Goal: Task Accomplishment & Management: Manage account settings

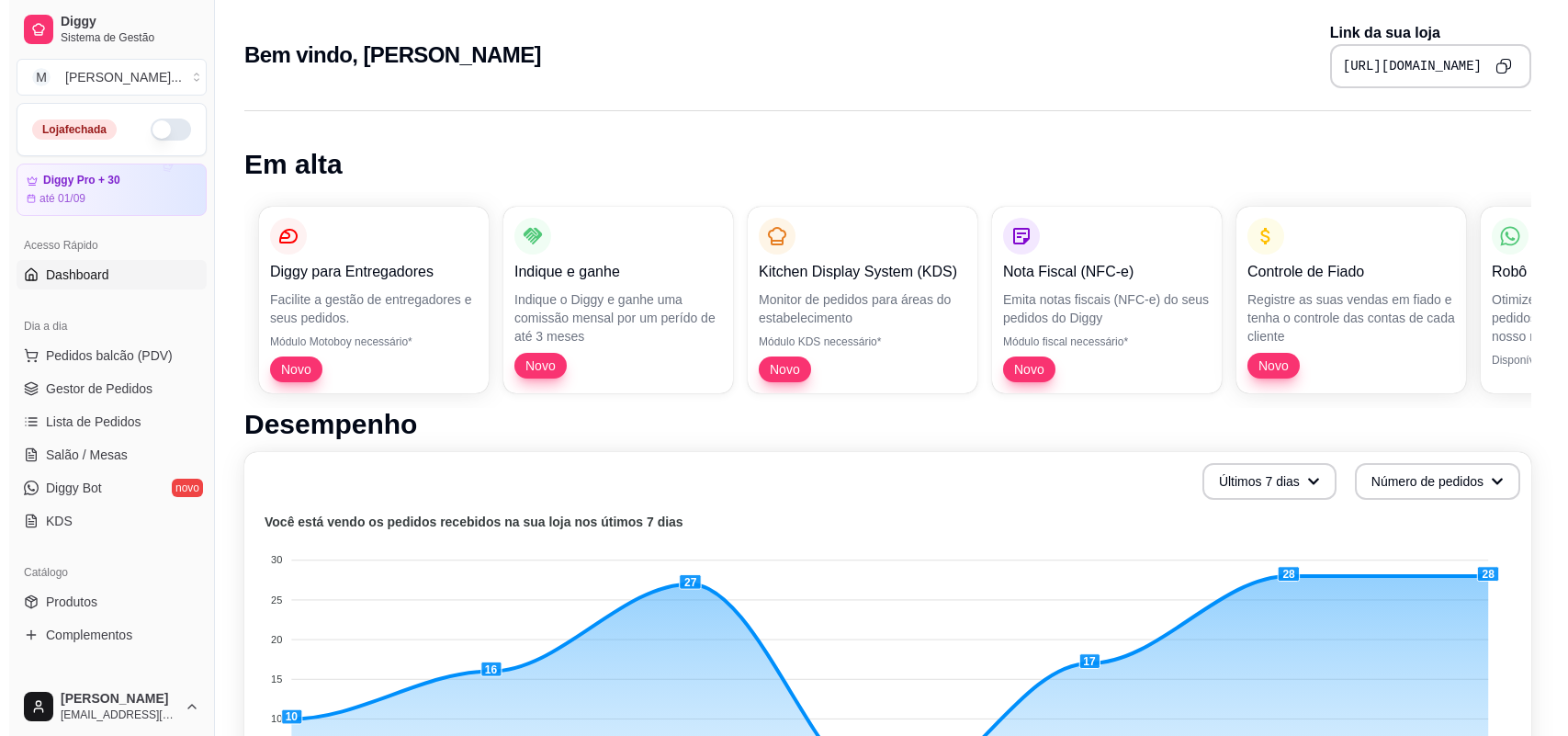
scroll to position [804, 0]
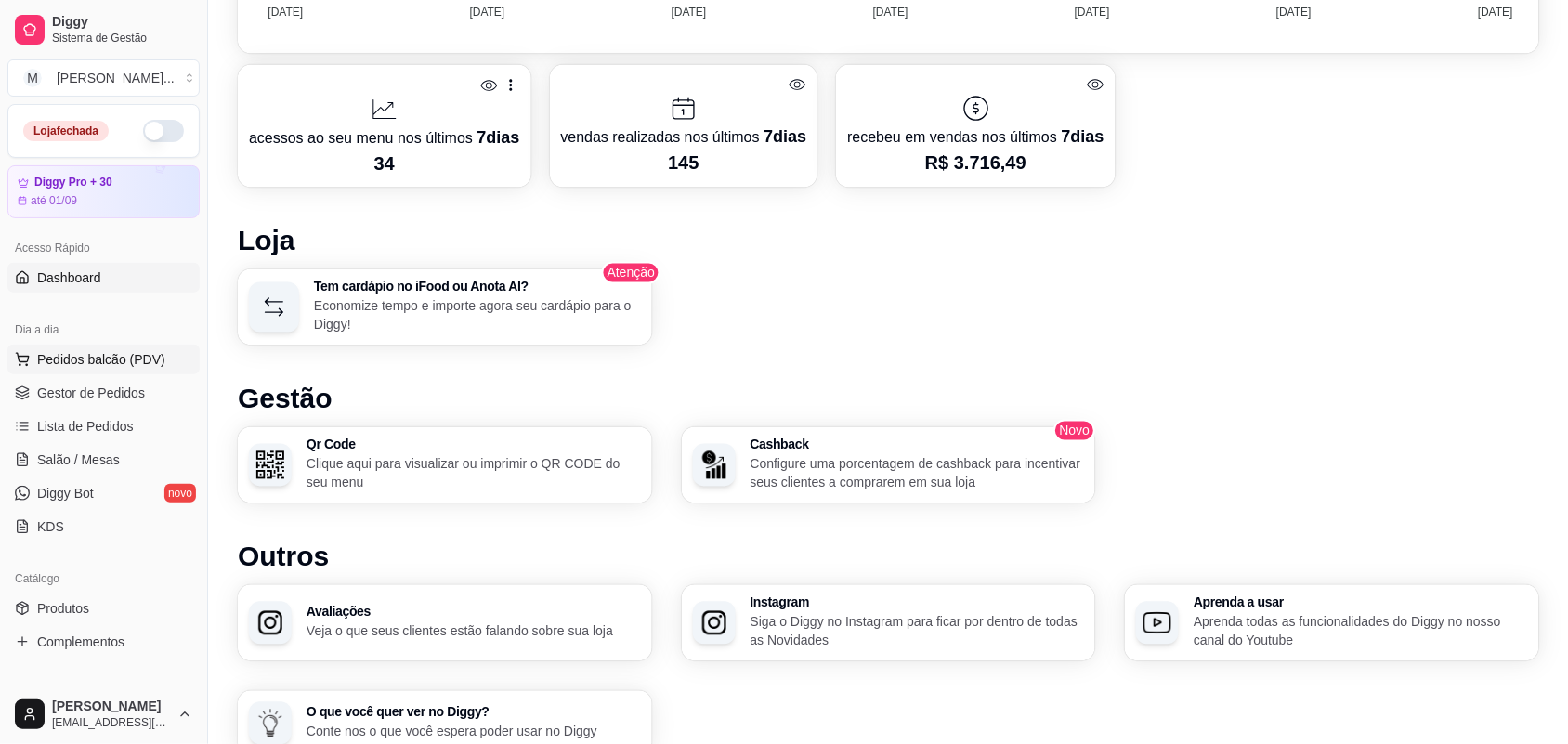
click at [116, 355] on span "Pedidos balcão (PDV)" at bounding box center [101, 359] width 128 height 19
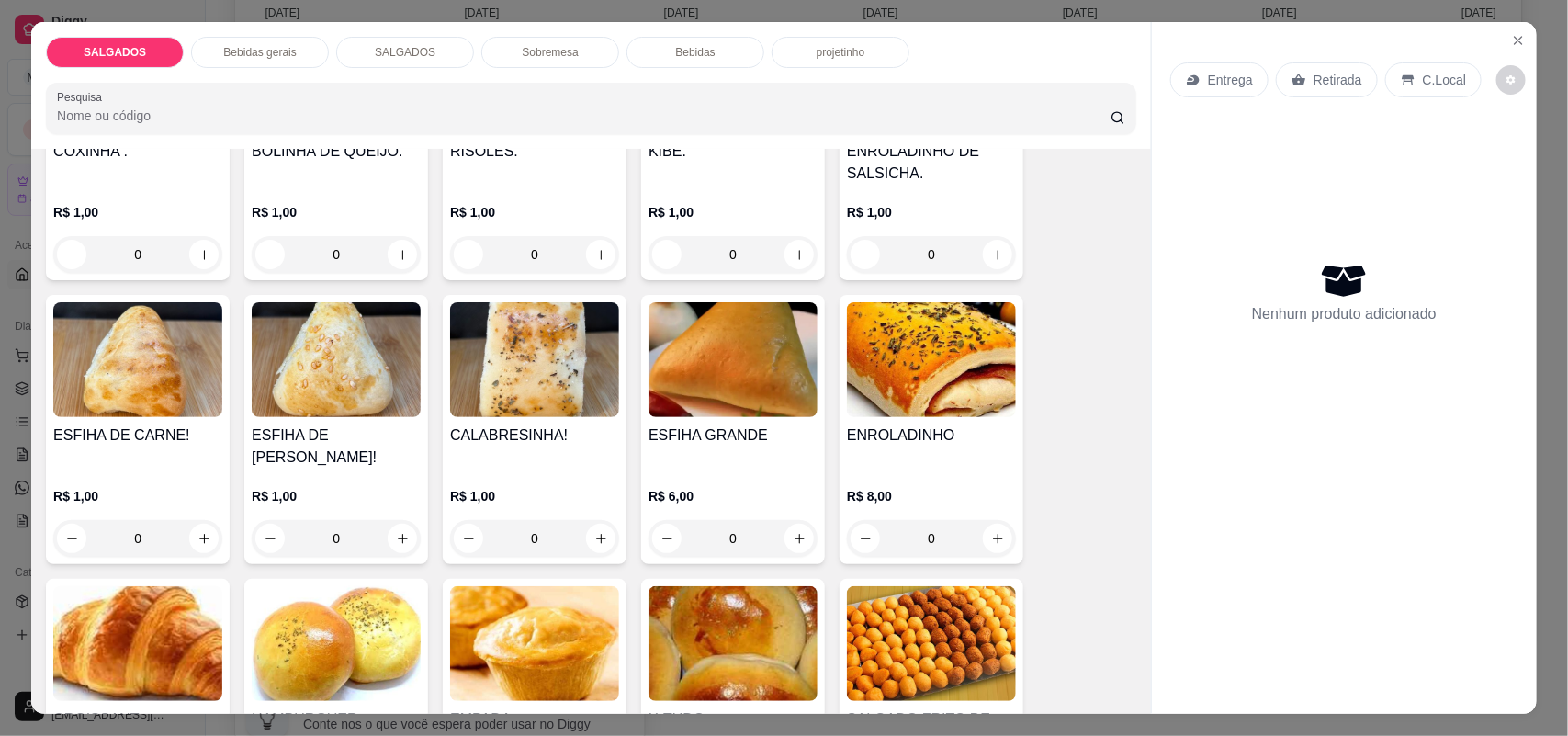
scroll to position [1723, 0]
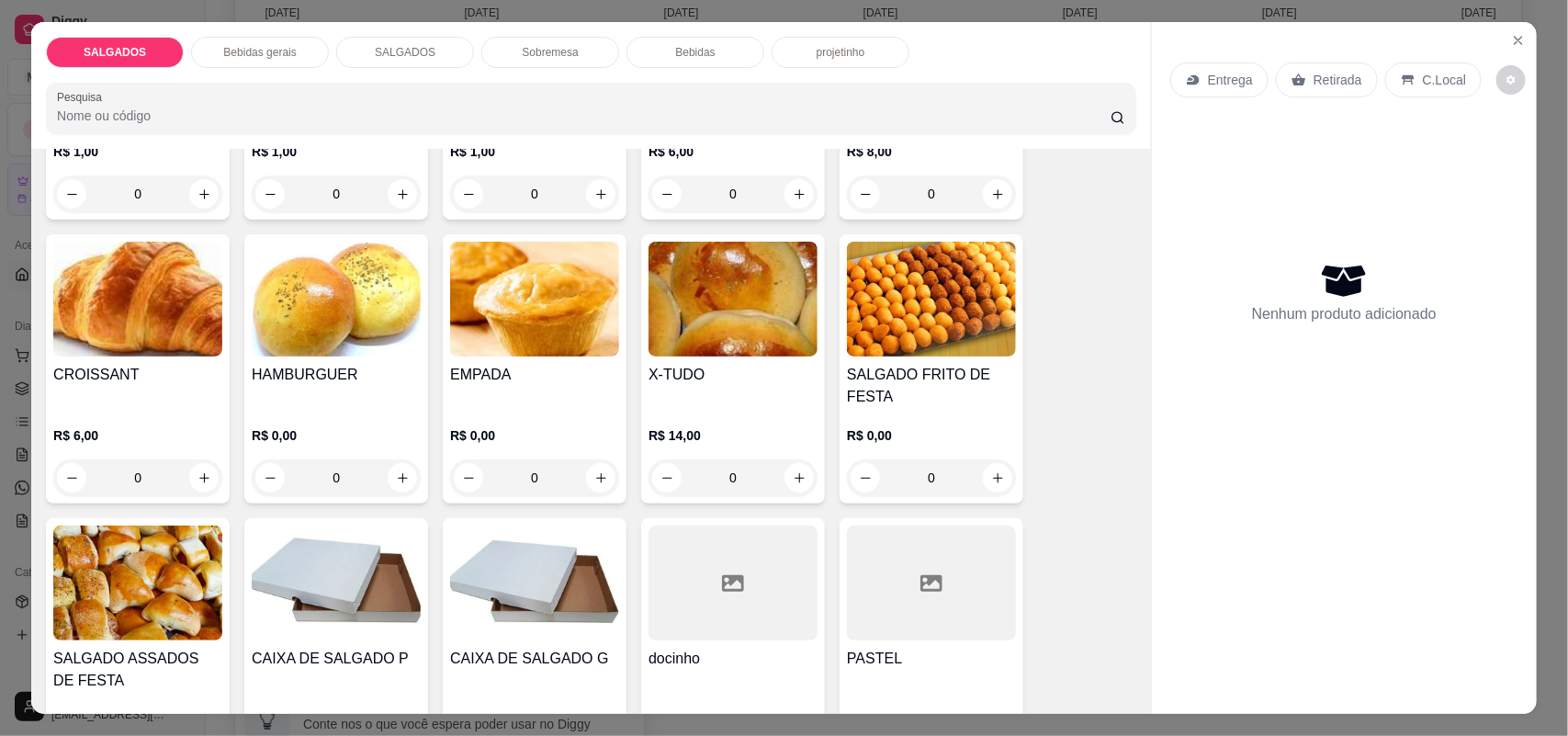
click at [953, 265] on img at bounding box center [931, 298] width 169 height 115
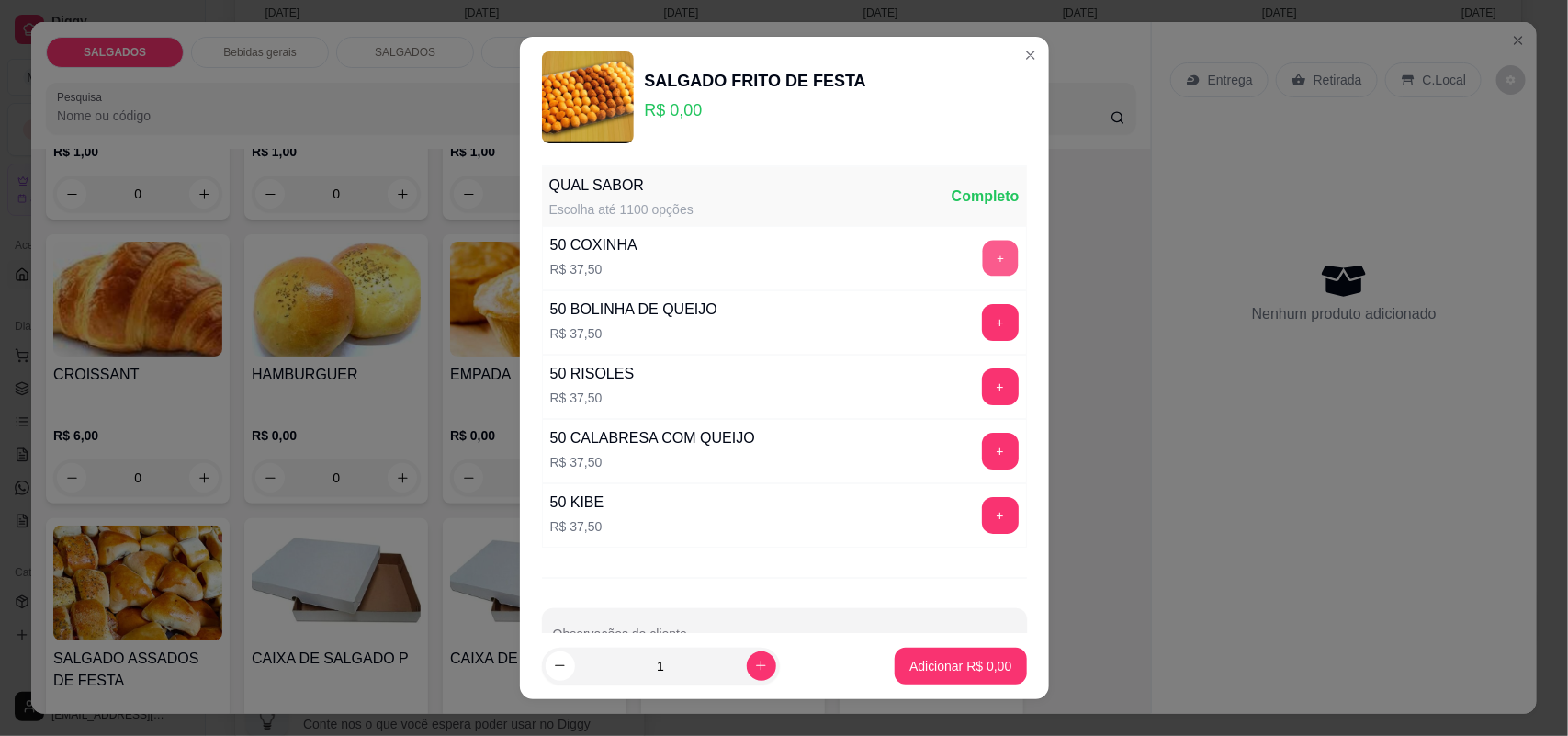
click at [982, 255] on button "+" at bounding box center [999, 257] width 36 height 36
click at [982, 310] on button "+" at bounding box center [1000, 323] width 37 height 37
click at [982, 391] on button "+" at bounding box center [999, 385] width 36 height 36
click at [946, 665] on p "Adicionar R$ 112,50" at bounding box center [954, 665] width 117 height 18
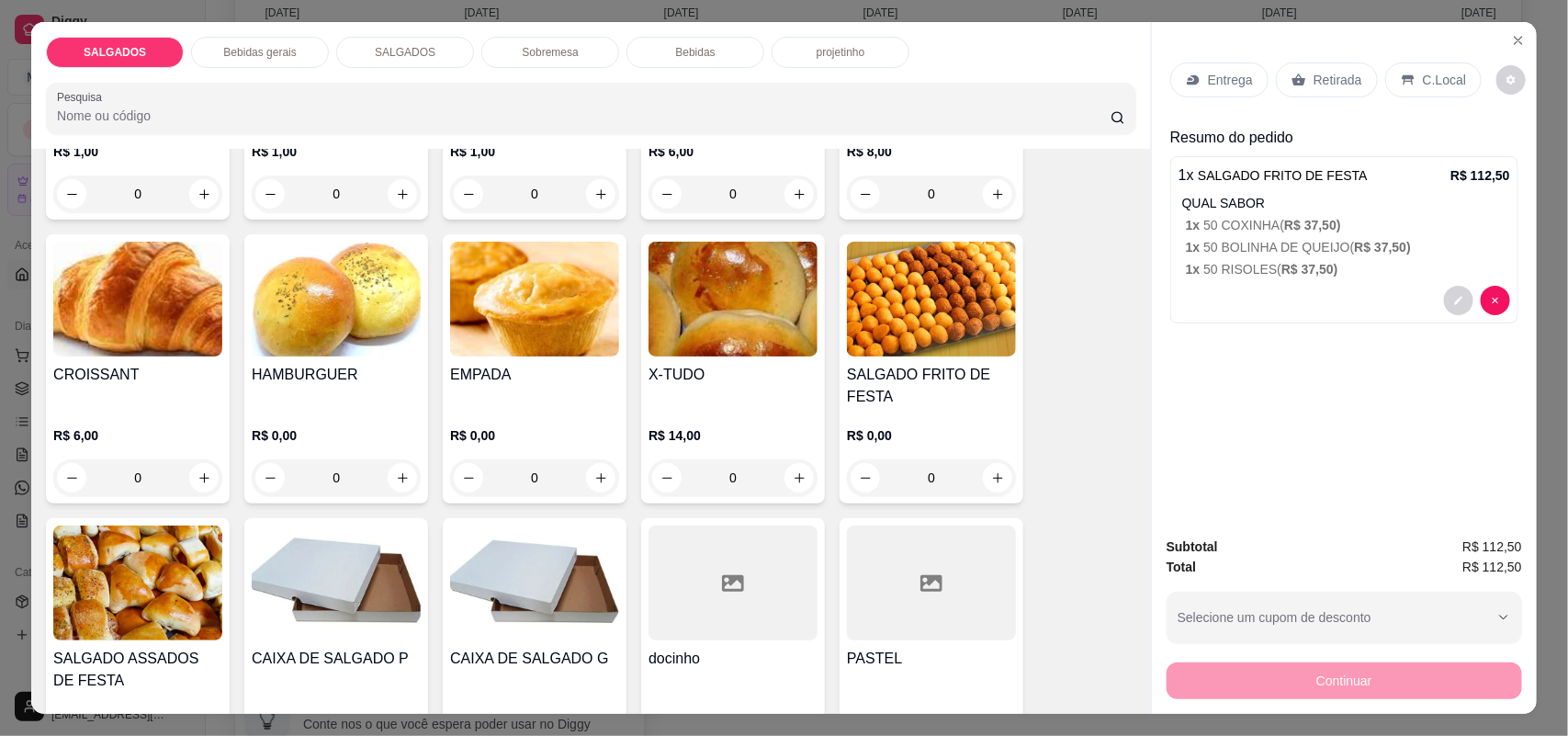
click at [1300, 71] on div "Retirada" at bounding box center [1327, 80] width 102 height 35
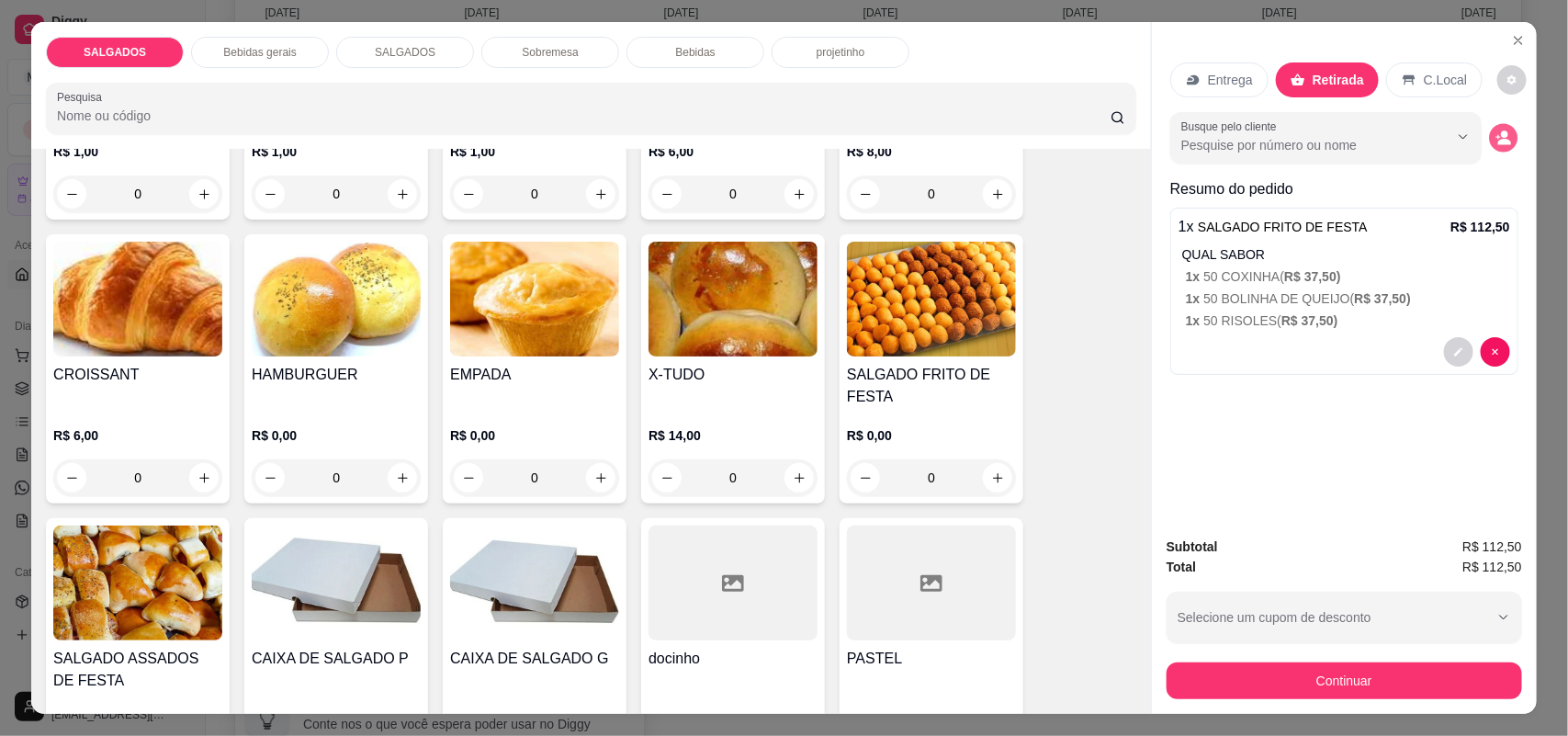
click at [1502, 138] on icon "decrease-product-quantity" at bounding box center [1503, 137] width 15 height 15
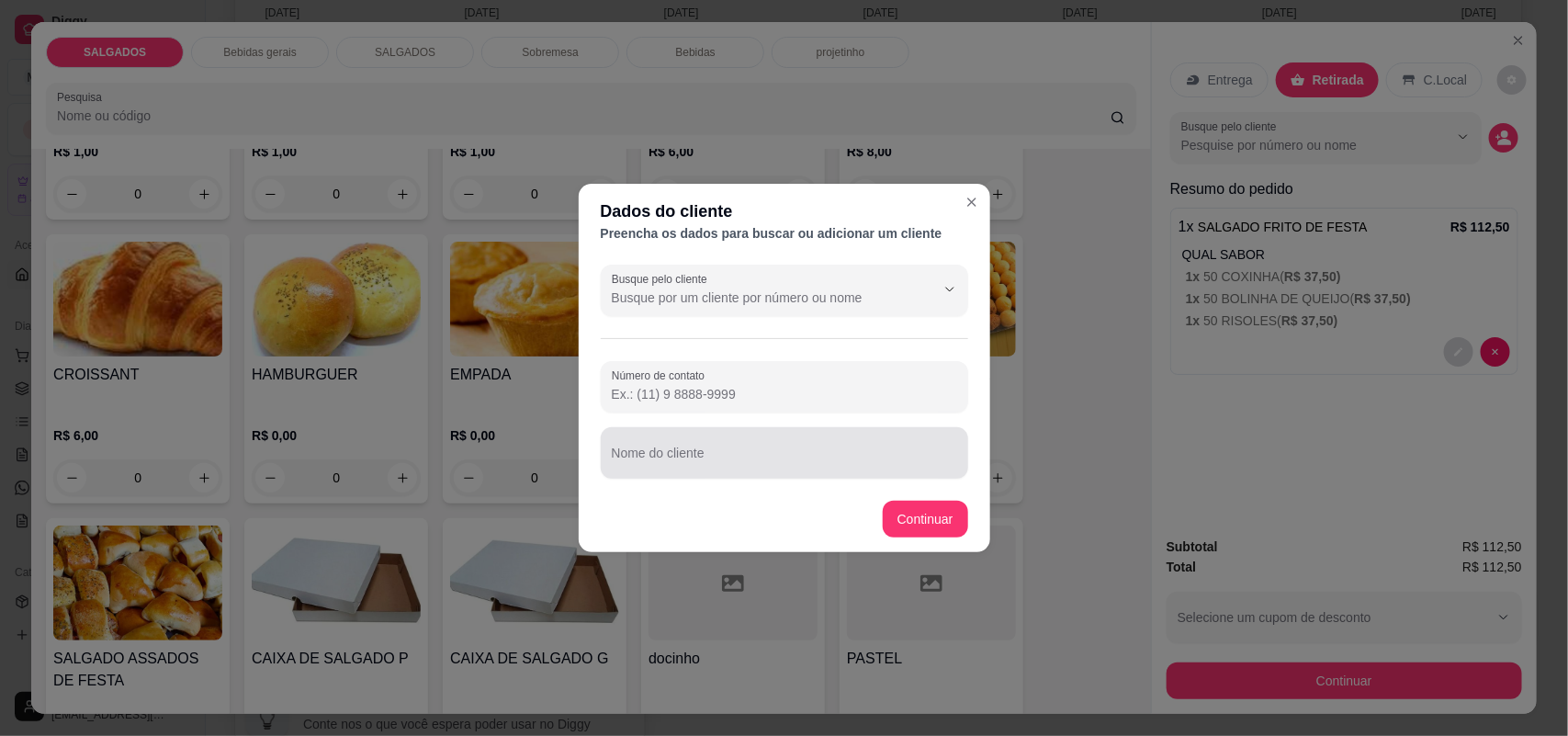
click at [677, 446] on div at bounding box center [785, 453] width 346 height 37
type input "[PERSON_NAME]"
click at [746, 403] on input "Número de contato" at bounding box center [785, 394] width 346 height 18
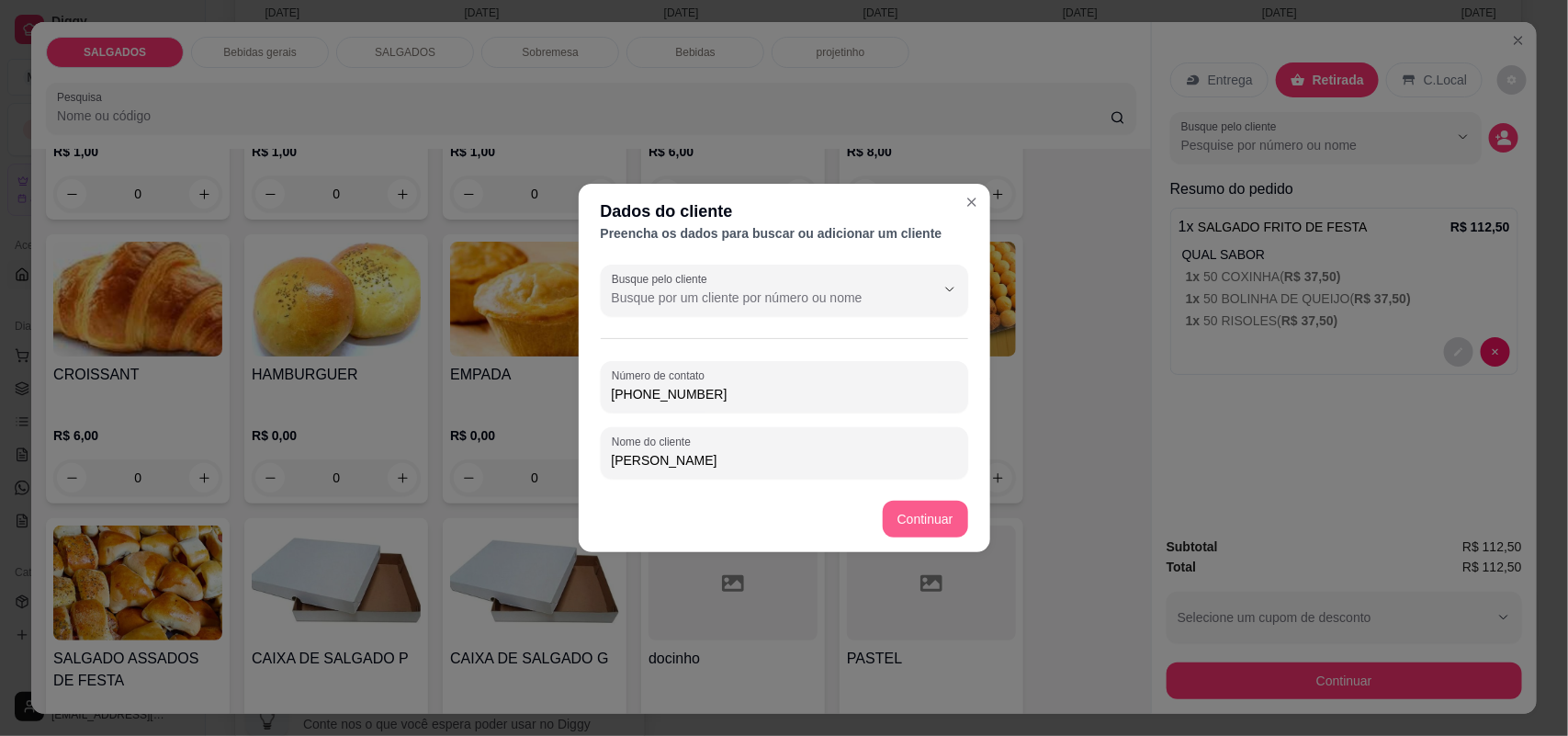
type input "[PHONE_NUMBER]"
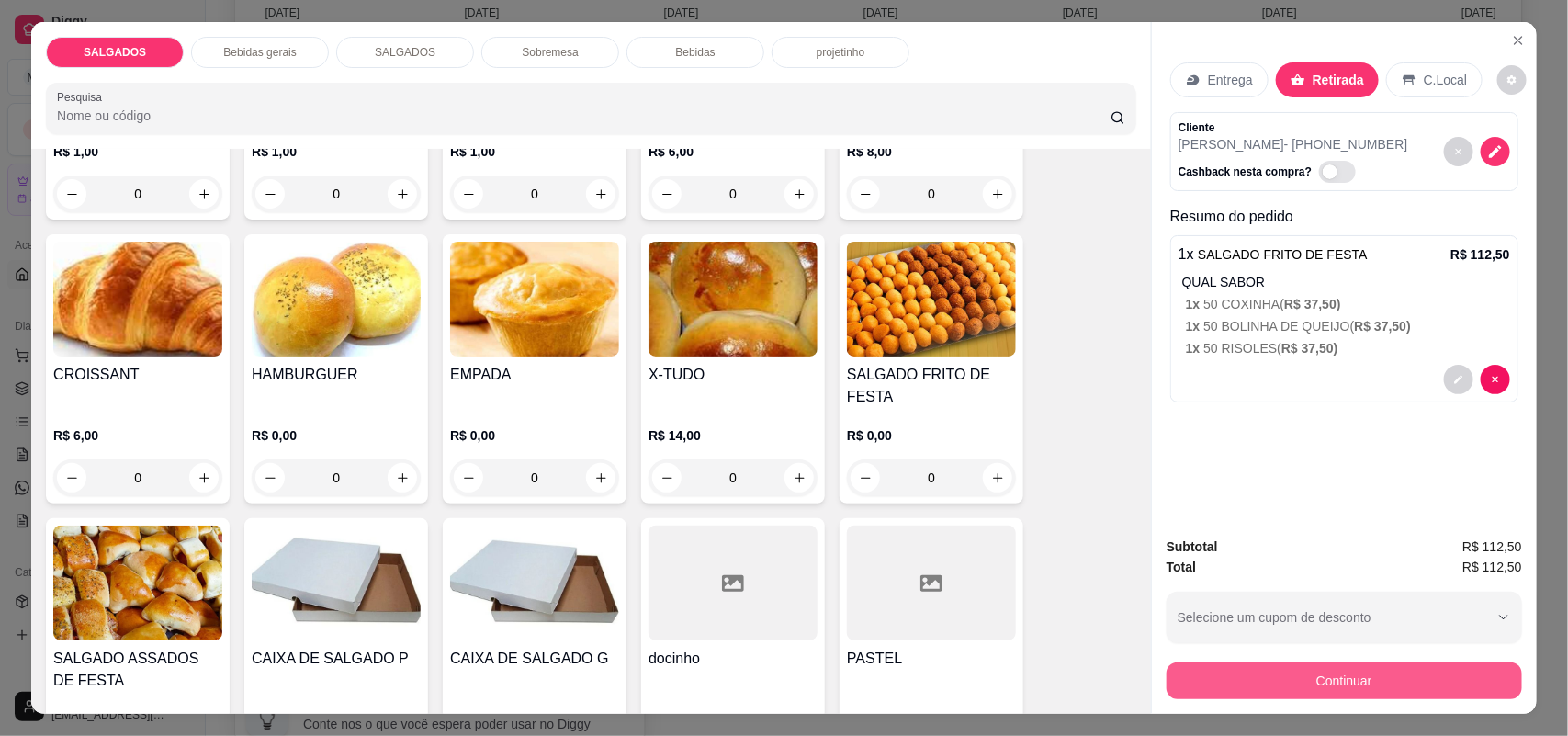
click at [1266, 694] on button "Continuar" at bounding box center [1344, 681] width 355 height 37
click at [1304, 698] on button "Continuar" at bounding box center [1344, 681] width 345 height 36
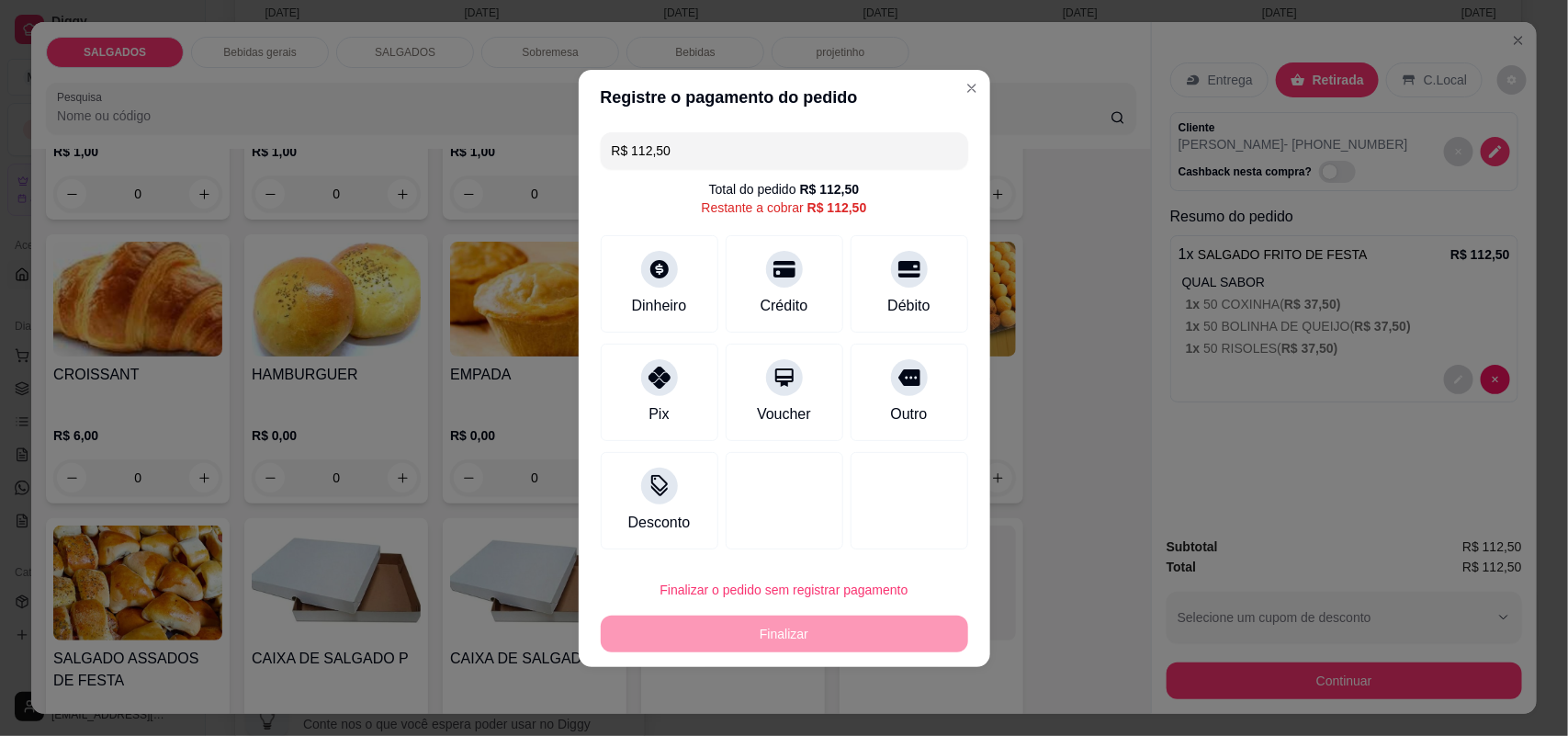
drag, startPoint x: 792, startPoint y: 158, endPoint x: 479, endPoint y: 142, distance: 313.4
click at [479, 142] on div "Registre o pagamento do pedido R$ 112,50 Total do pedido R$ 112,50 Restante a c…" at bounding box center [784, 368] width 1568 height 736
click at [658, 391] on div at bounding box center [659, 372] width 41 height 41
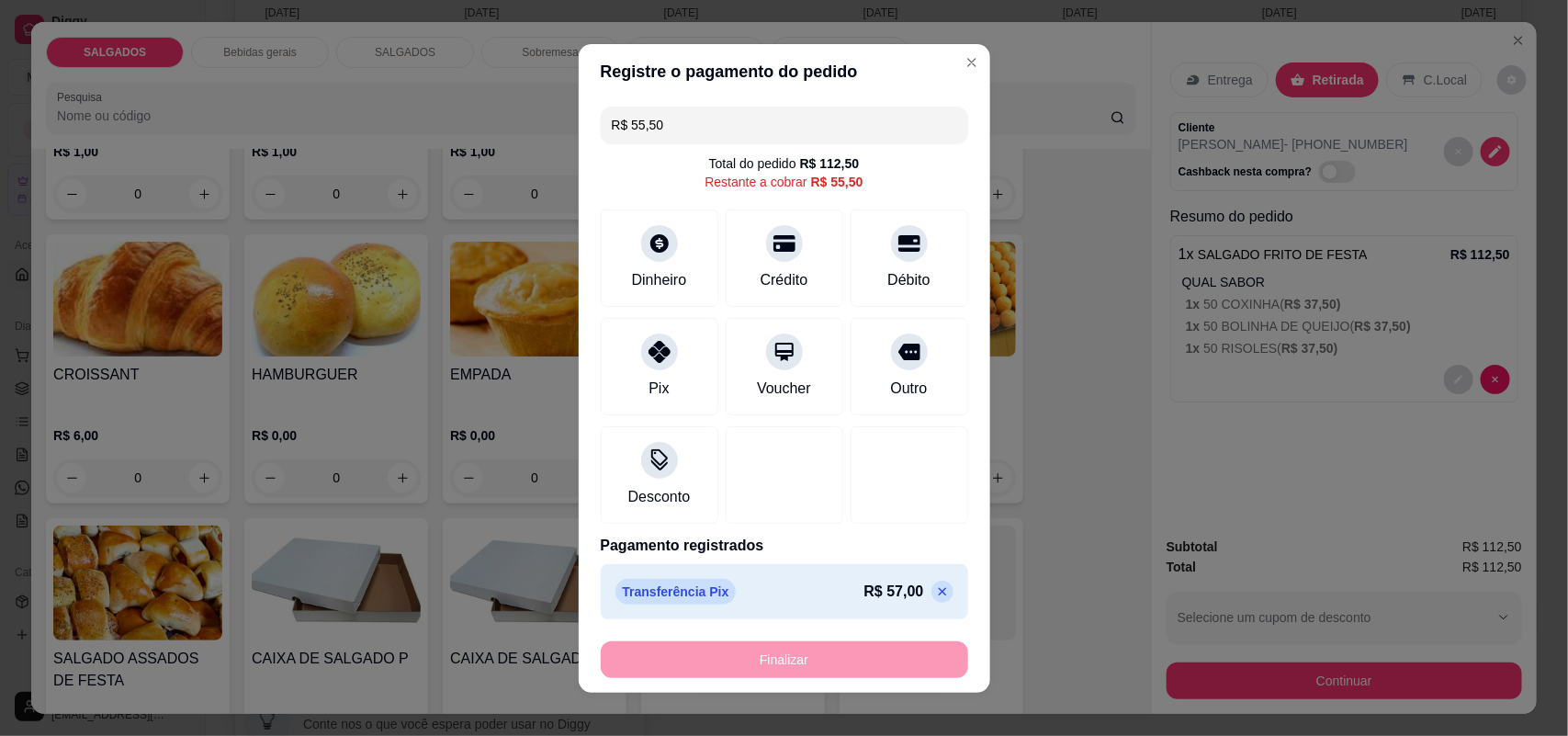
scroll to position [15, 0]
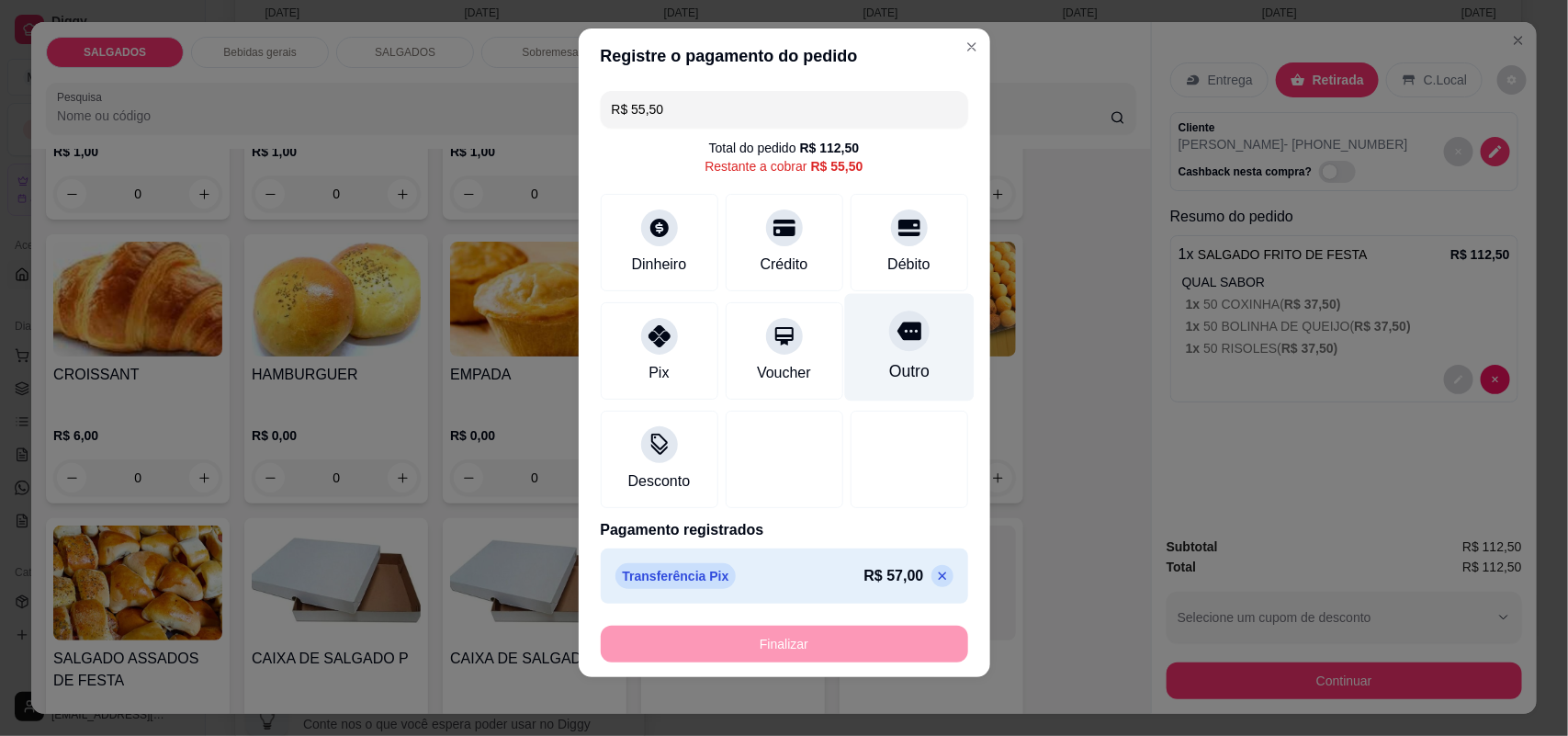
click at [888, 361] on div "Outro" at bounding box center [909, 371] width 41 height 24
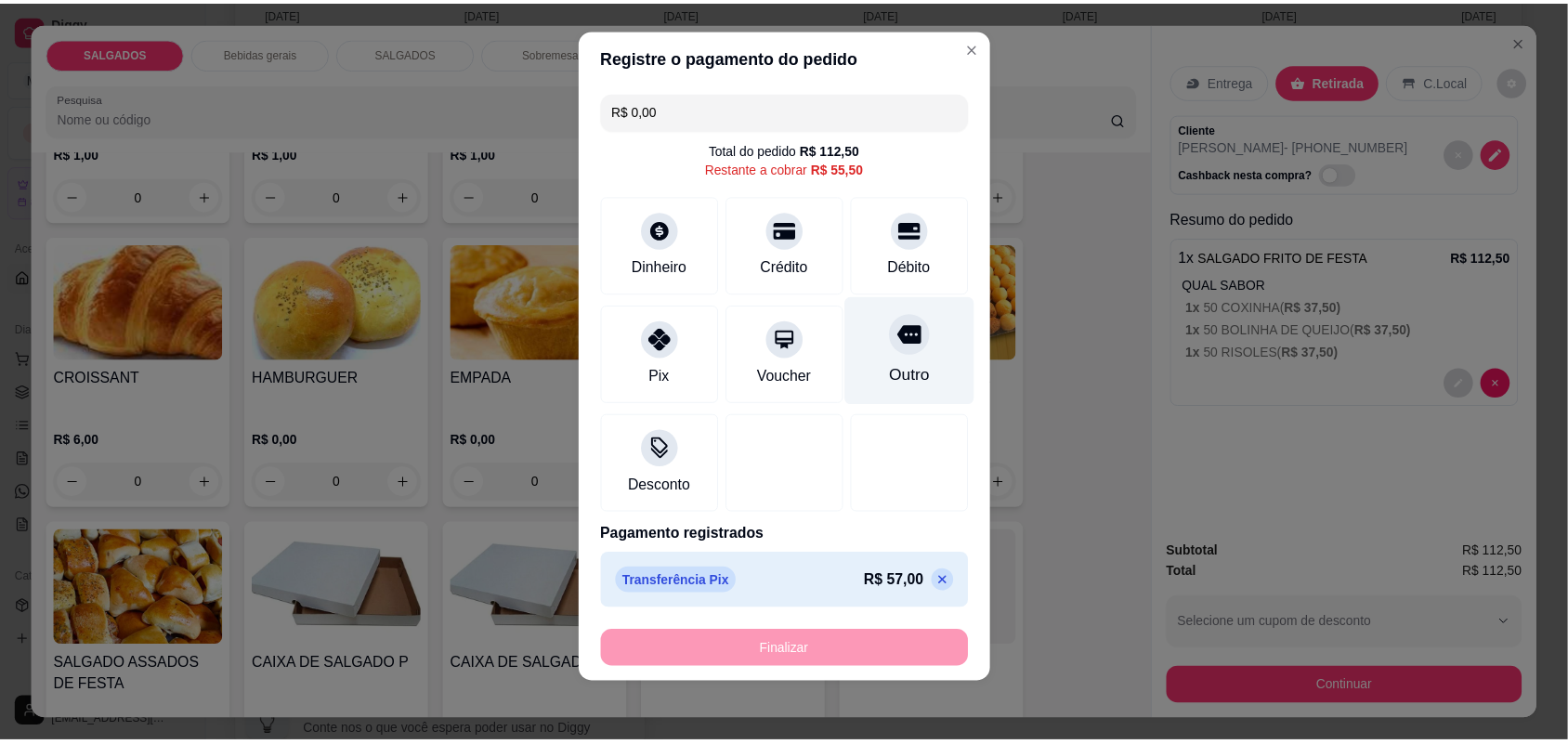
scroll to position [10, 0]
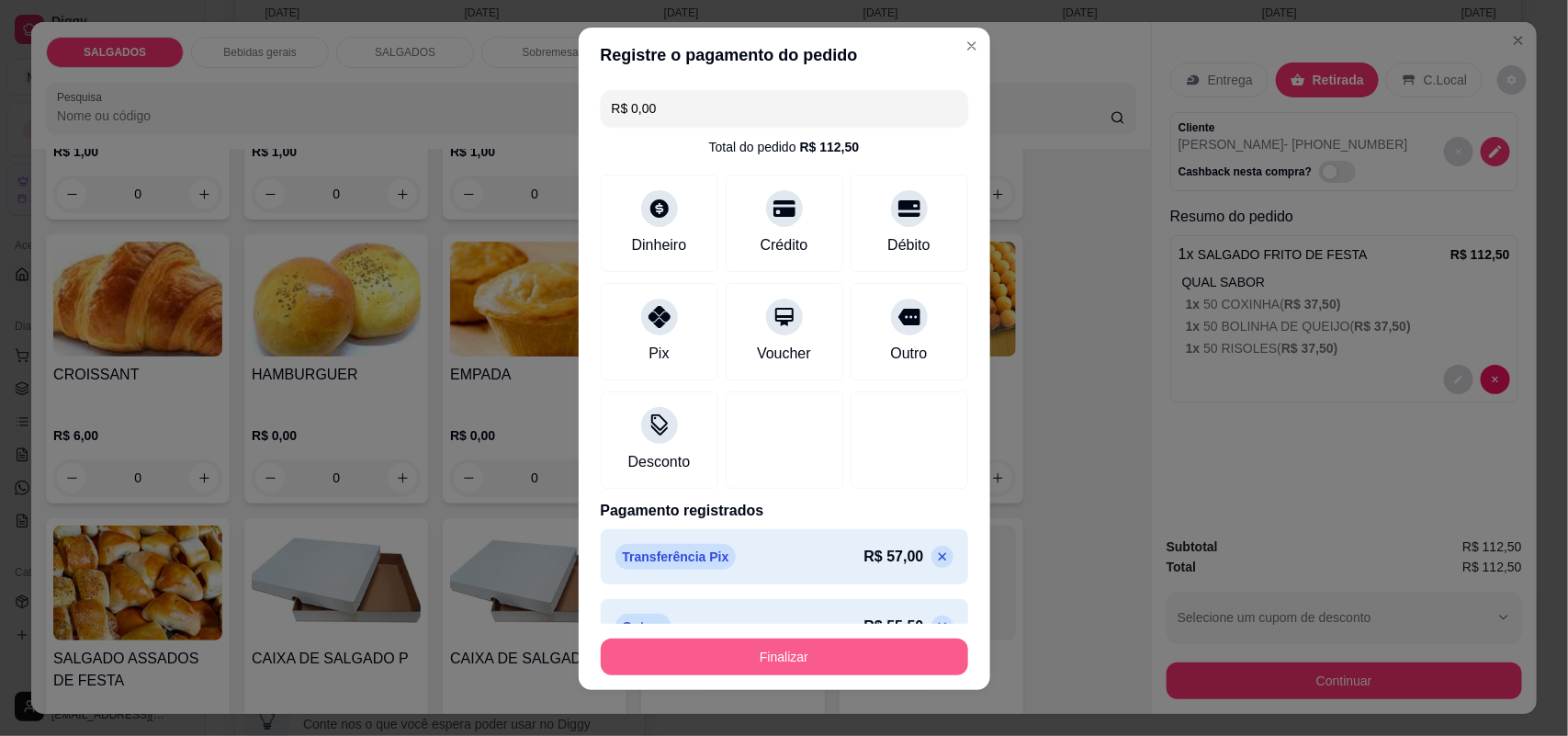
click at [768, 659] on button "Finalizar" at bounding box center [784, 657] width 368 height 37
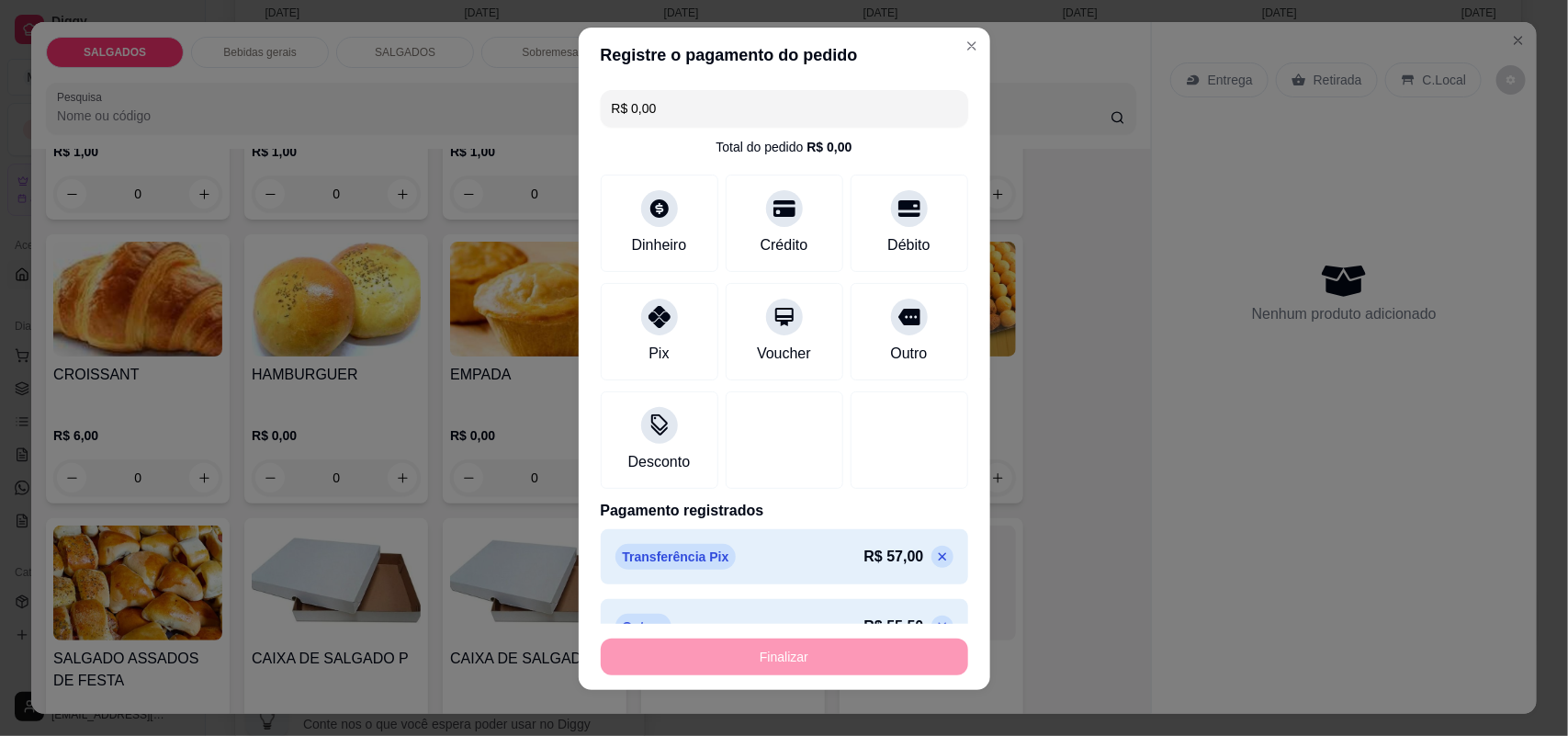
type input "-R$ 112,50"
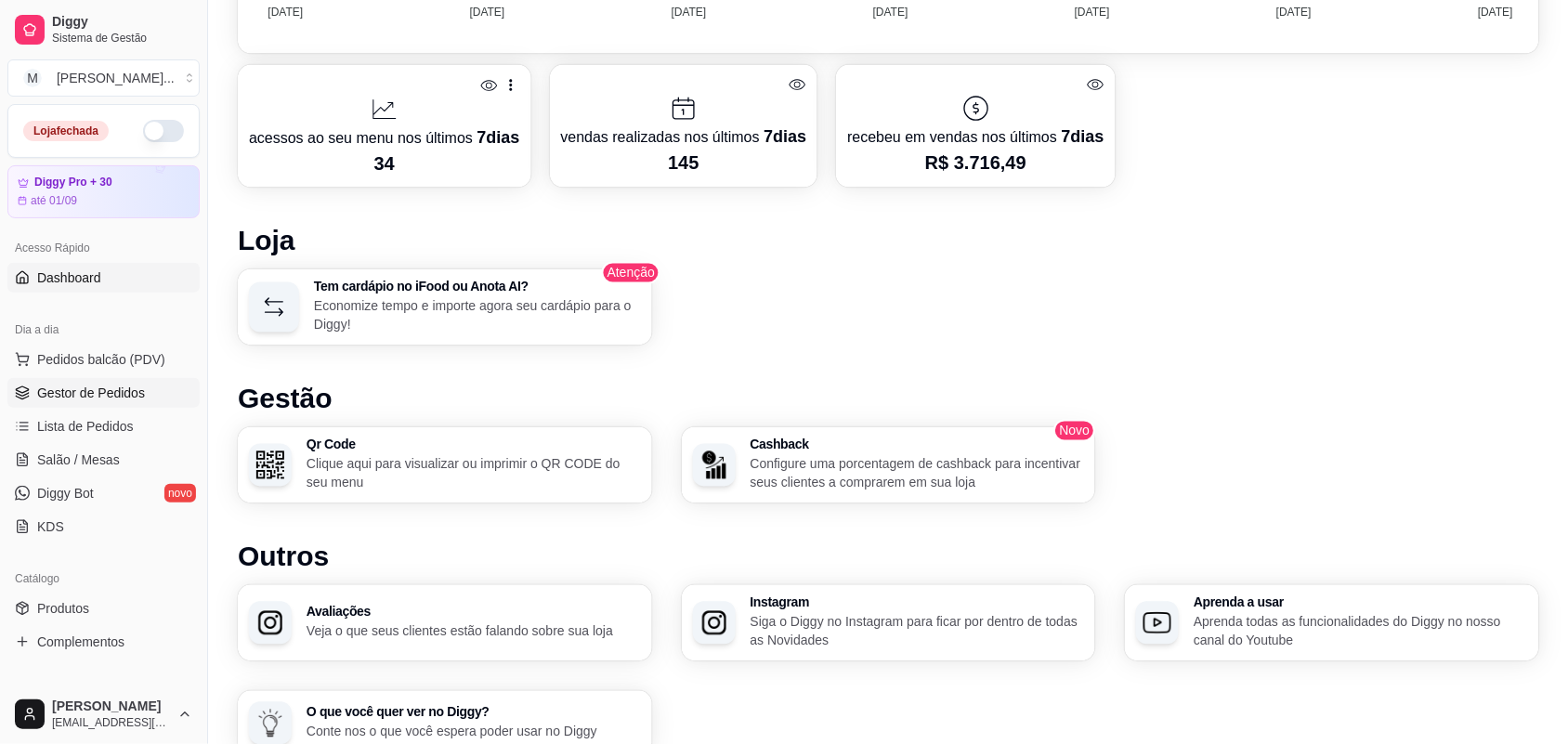
click at [76, 397] on span "Gestor de Pedidos" at bounding box center [91, 393] width 107 height 19
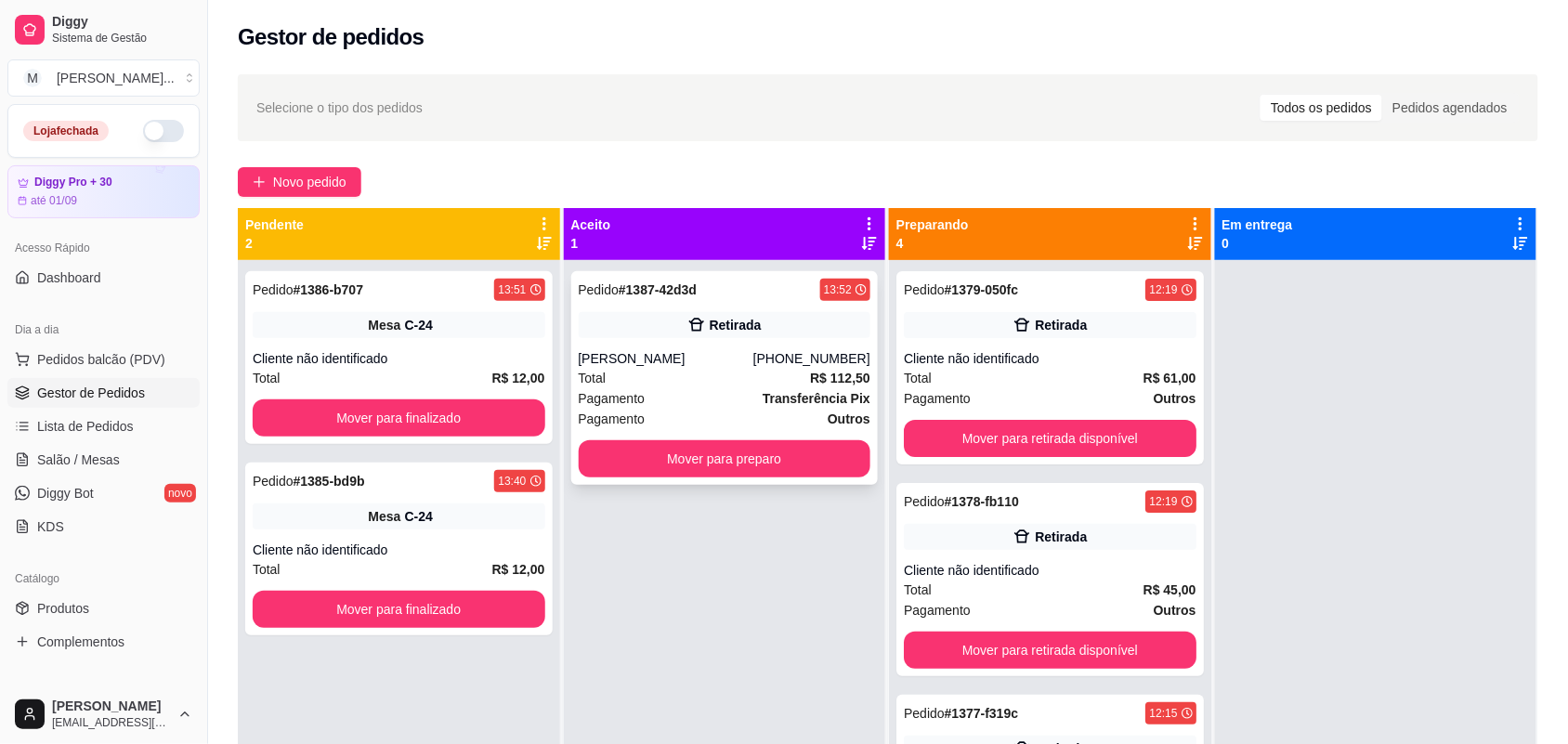
click at [721, 372] on div "Total R$ 112,50" at bounding box center [725, 378] width 293 height 21
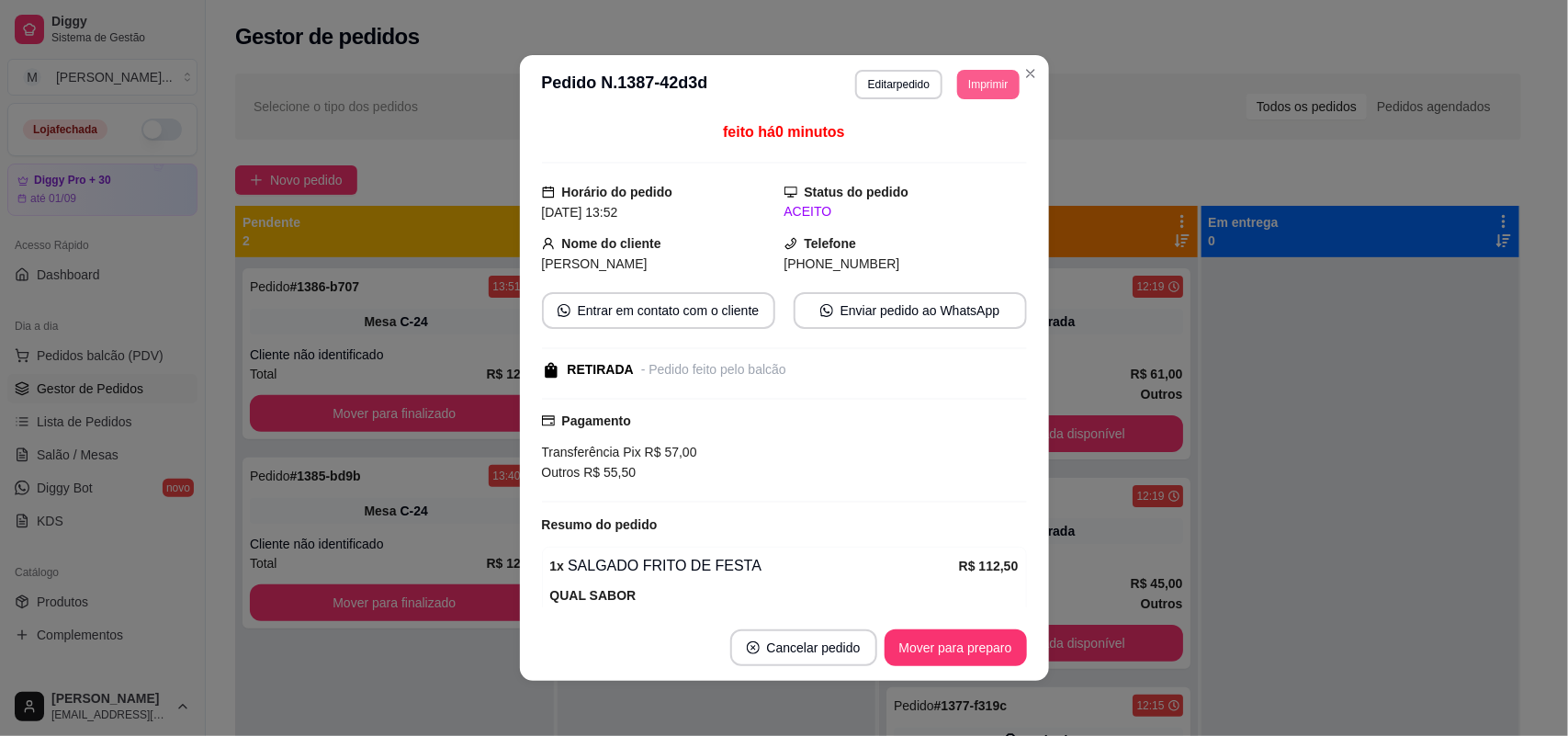
click at [965, 94] on button "Imprimir" at bounding box center [988, 84] width 62 height 29
click at [956, 145] on button "IMPRESSORA" at bounding box center [945, 149] width 128 height 28
click at [988, 71] on button "Imprimir" at bounding box center [988, 84] width 62 height 29
click at [974, 149] on button "IMPRESSORA" at bounding box center [944, 149] width 128 height 28
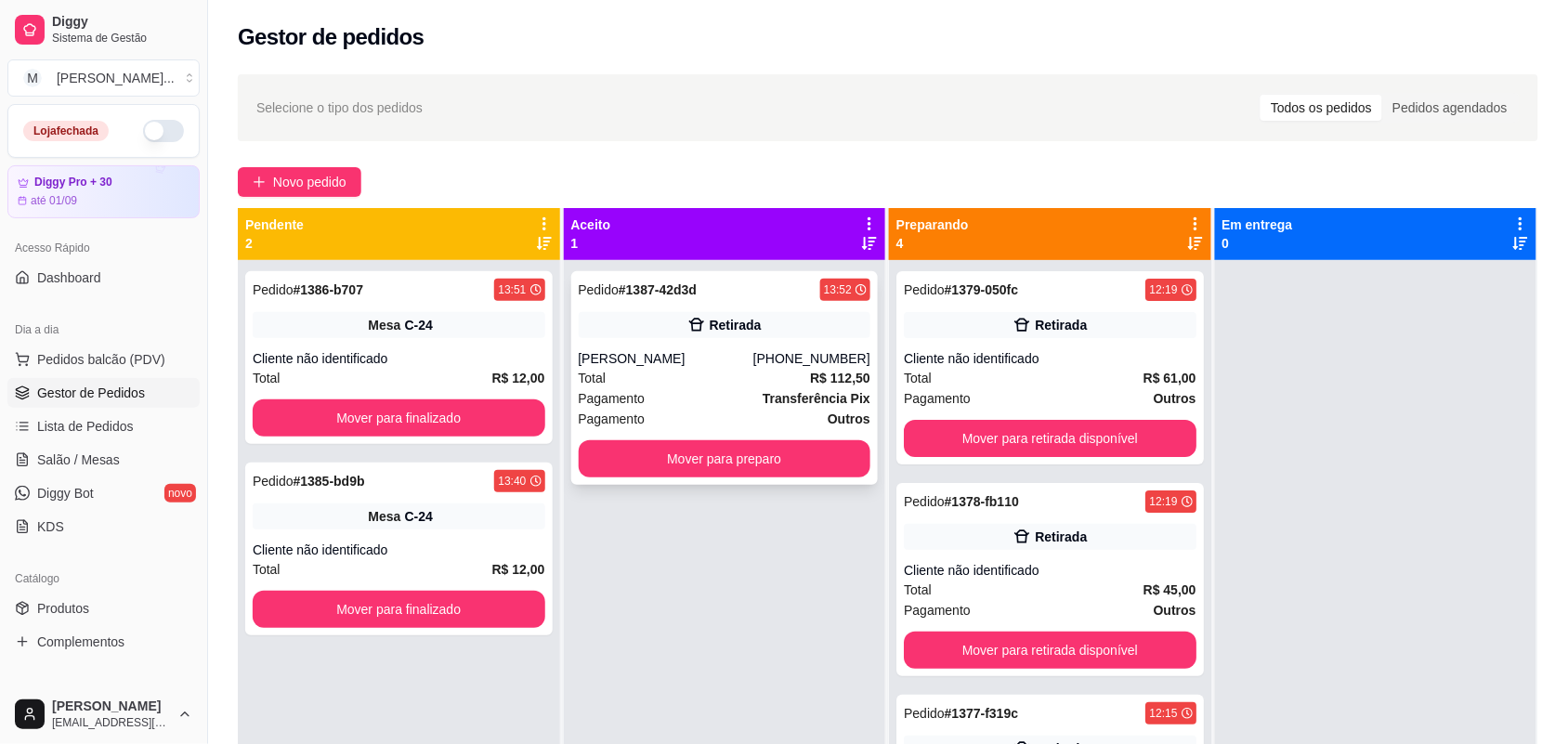
click at [746, 325] on div "Retirada" at bounding box center [735, 324] width 52 height 19
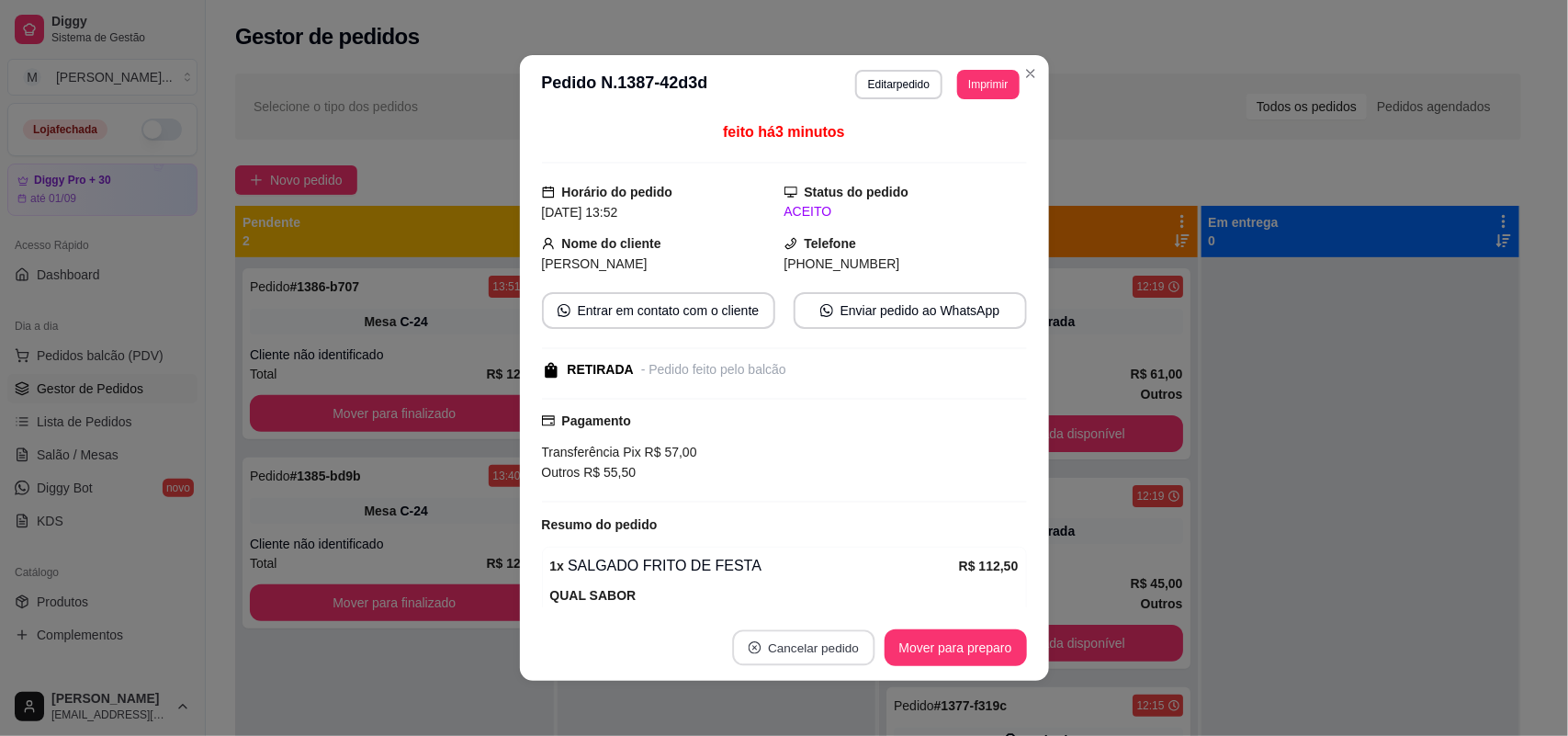
click at [771, 648] on button "Cancelar pedido" at bounding box center [802, 648] width 142 height 36
click at [836, 607] on button "Sim" at bounding box center [846, 602] width 73 height 37
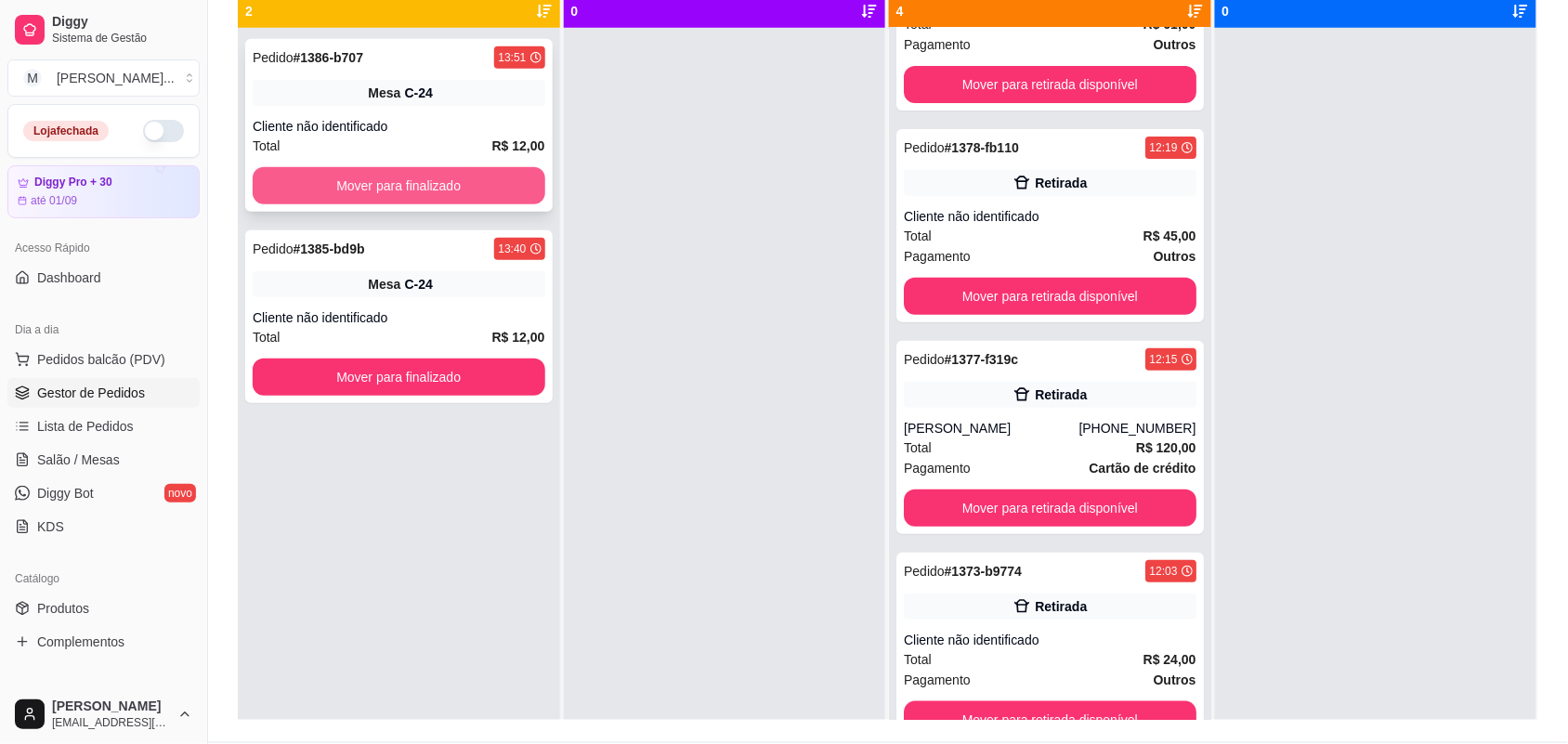
click at [391, 187] on button "Mover para finalizado" at bounding box center [399, 186] width 293 height 37
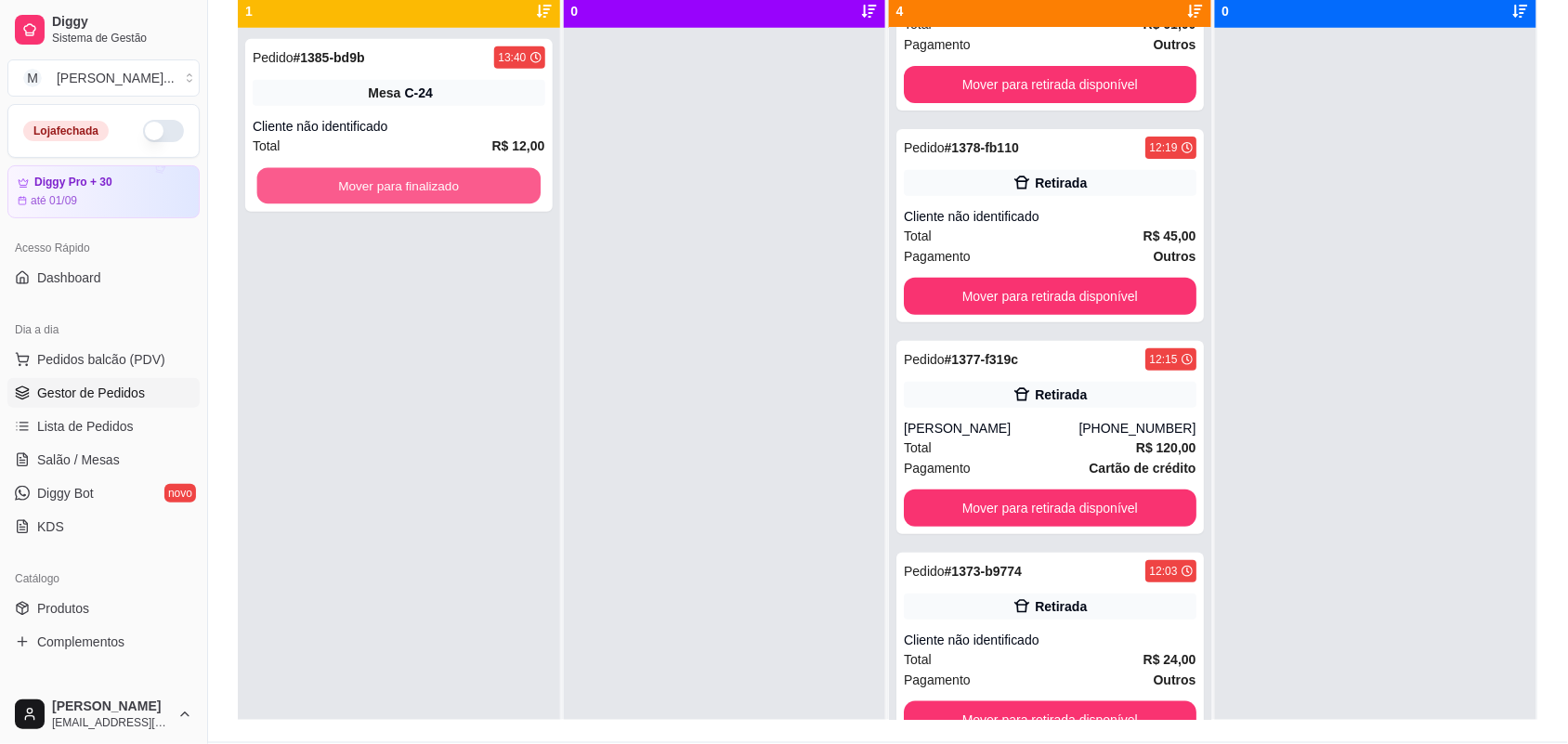
click at [391, 188] on button "Mover para finalizado" at bounding box center [399, 186] width 283 height 36
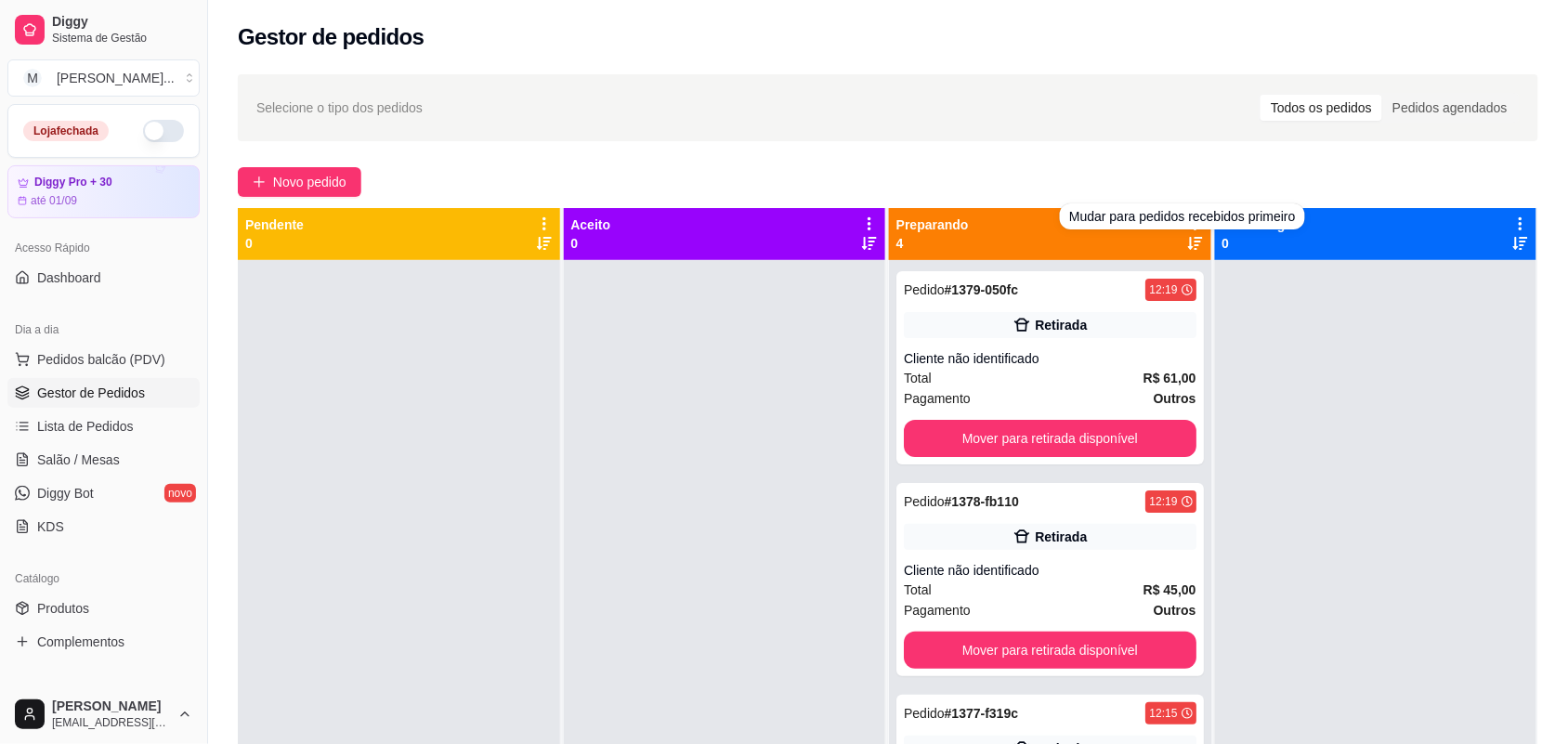
click at [1193, 229] on icon at bounding box center [1195, 224] width 4 height 13
click at [1087, 278] on span "Com essa opção você tem a opção de mover todos os pedidos que estão em uma etap…" at bounding box center [1069, 280] width 220 height 35
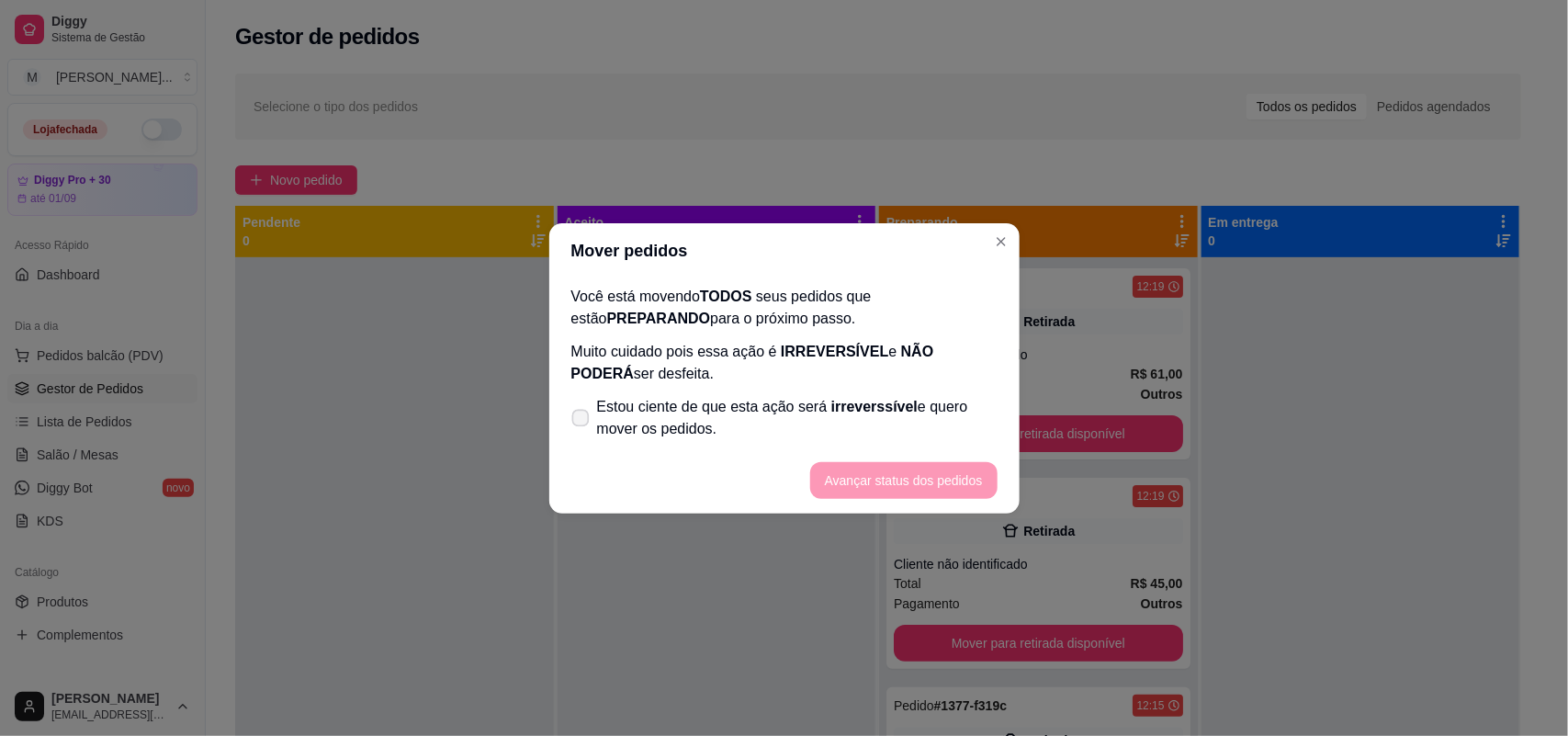
click at [882, 414] on span "irreverssível" at bounding box center [874, 407] width 86 height 15
click at [582, 421] on input "Estou ciente de que esta ação será irreverssível e quero mover os pedidos." at bounding box center [576, 427] width 12 height 12
checkbox input "true"
click at [919, 492] on button "Avançar status dos pedidos" at bounding box center [904, 481] width 187 height 37
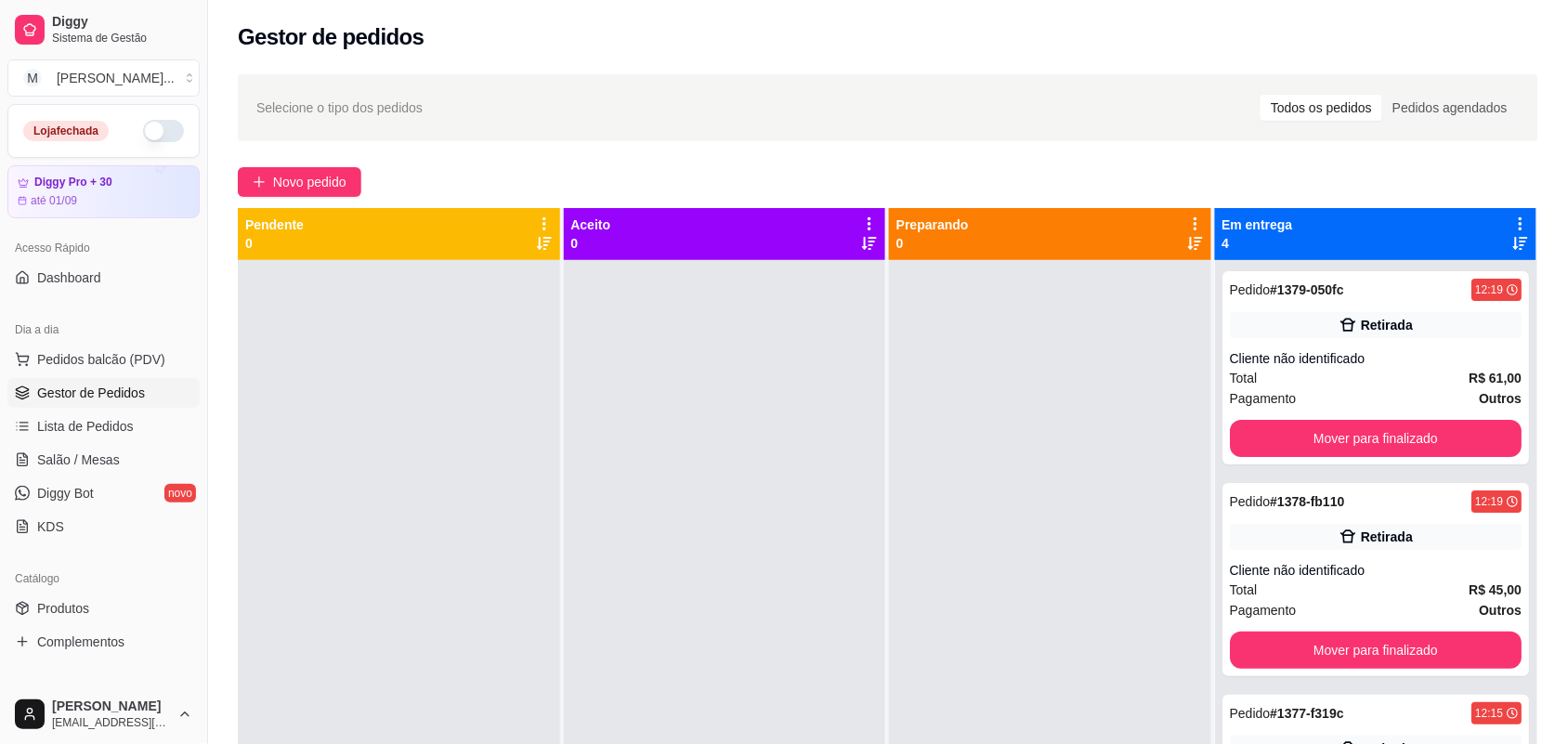
click at [1506, 214] on div "Em entrega 4" at bounding box center [1376, 233] width 322 height 52
click at [1512, 217] on icon at bounding box center [1520, 224] width 17 height 17
click at [1435, 267] on div "Mover pedidos de etapa Com essa opção você tem a opção de mover todos os pedido…" at bounding box center [1390, 272] width 220 height 50
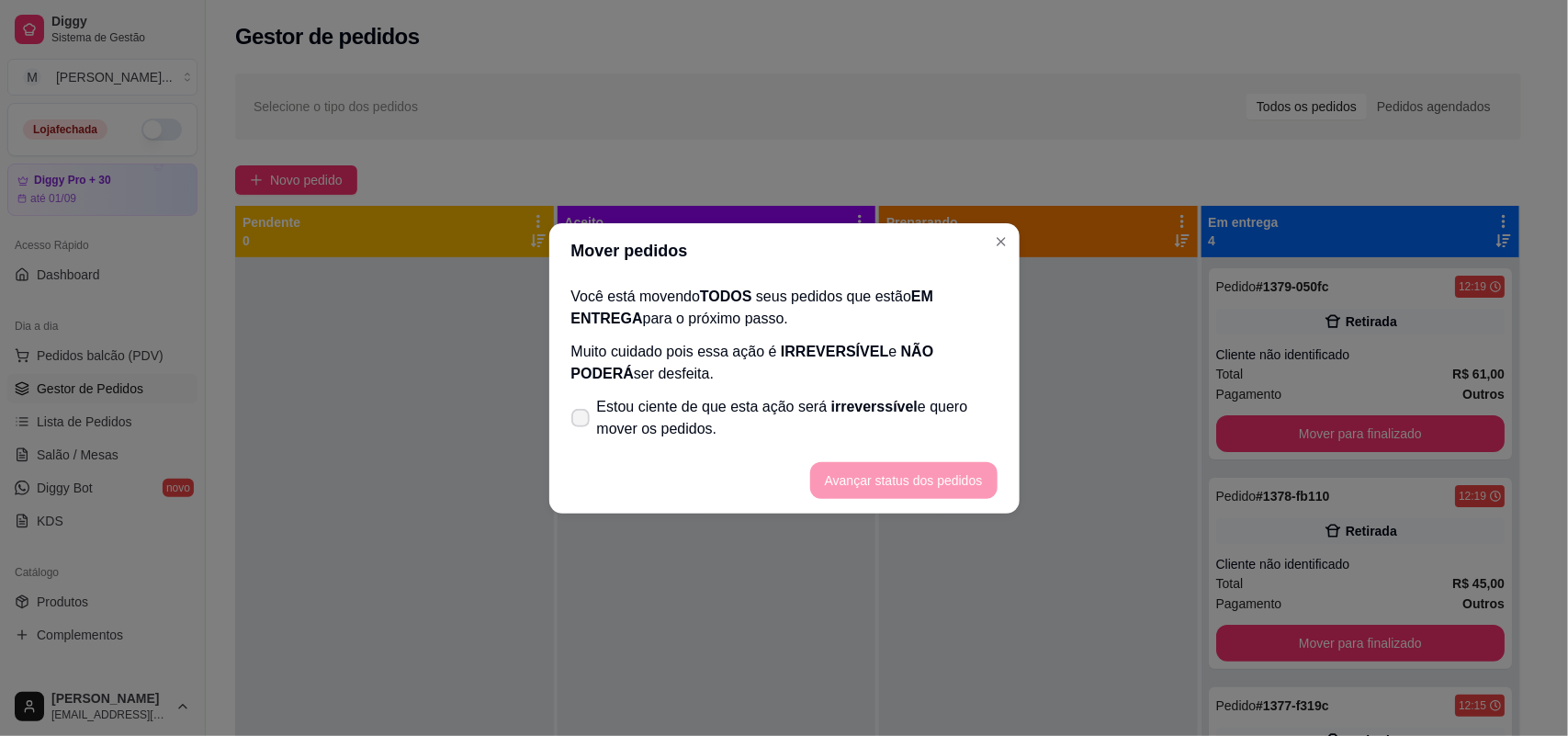
click at [843, 416] on span "Estou ciente de que esta ação será irreverssível e quero mover os pedidos." at bounding box center [797, 418] width 401 height 44
click at [582, 421] on input "Estou ciente de que esta ação será irreverssível e quero mover os pedidos." at bounding box center [576, 427] width 12 height 12
checkbox input "true"
click at [941, 490] on button "Avançar status dos pedidos" at bounding box center [904, 480] width 182 height 36
